Goal: Transaction & Acquisition: Purchase product/service

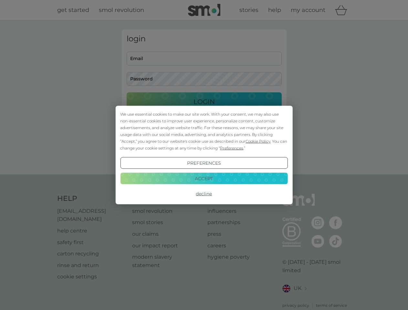
click at [258, 141] on span "Cookie Policy" at bounding box center [258, 141] width 25 height 5
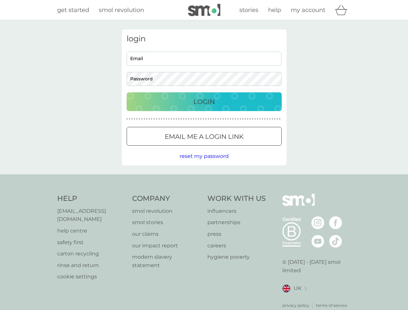
click at [231, 148] on div "login Email Password Login ● ● ● ● ● ● ● ● ● ● ● ● ● ● ● ● ● ● ● ● ● ● ● ● ● ● …" at bounding box center [204, 97] width 165 height 136
click at [204, 163] on div "login Email Password Login ● ● ● ● ● ● ● ● ● ● ● ● ● ● ● ● ● ● ● ● ● ● ● ● ● ● …" at bounding box center [204, 97] width 165 height 136
click at [204, 194] on div "Help [EMAIL_ADDRESS][DOMAIN_NAME] help centre safety first carton recycling rin…" at bounding box center [204, 251] width 294 height 115
click at [204, 179] on div "Help [EMAIL_ADDRESS][DOMAIN_NAME] help centre safety first carton recycling rin…" at bounding box center [204, 252] width 408 height 154
